Goal: Find specific page/section: Find specific page/section

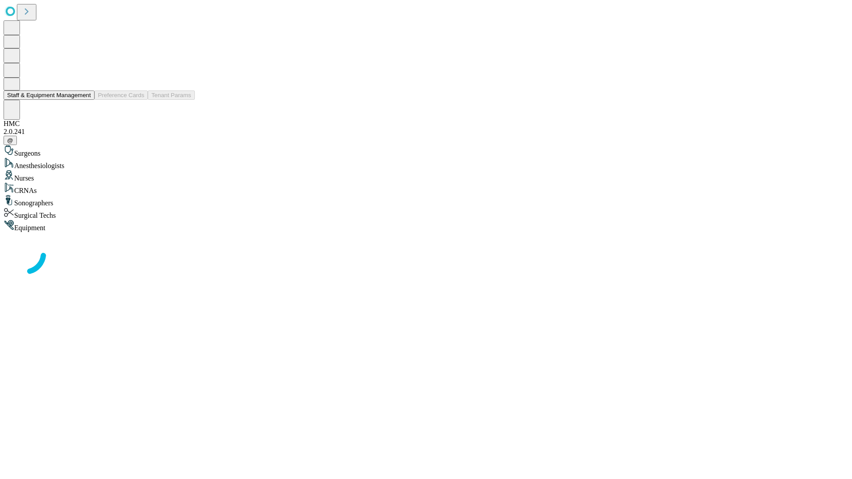
click at [85, 100] on button "Staff & Equipment Management" at bounding box center [49, 94] width 91 height 9
